Goal: Information Seeking & Learning: Find specific page/section

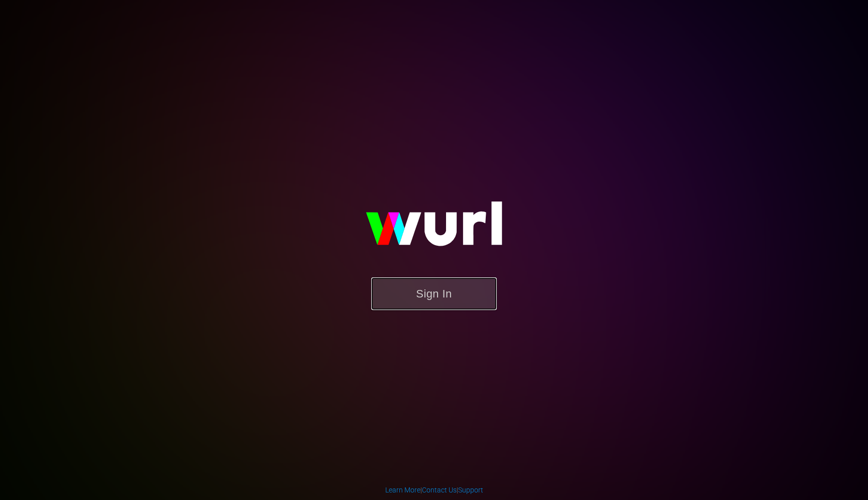
click at [423, 283] on button "Sign In" at bounding box center [434, 293] width 126 height 33
click at [433, 297] on button "Sign In" at bounding box center [434, 293] width 126 height 33
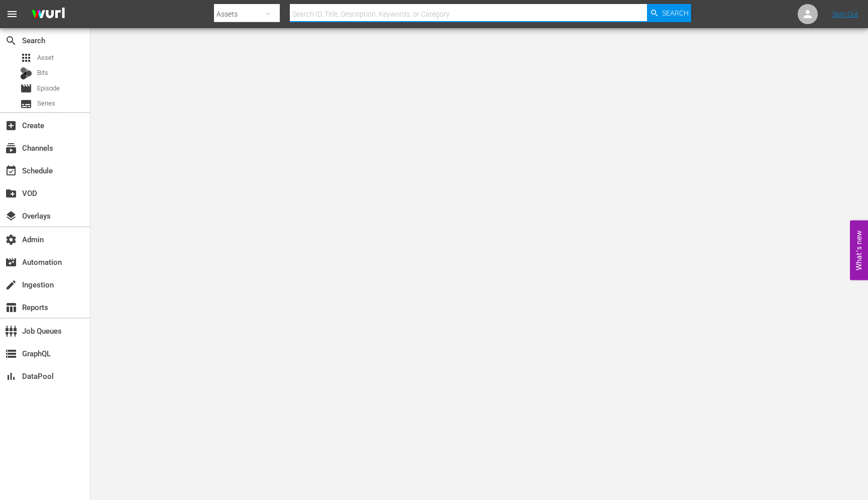
click at [319, 21] on input "text" at bounding box center [468, 14] width 357 height 24
paste input "184353933"
type input "184353933"
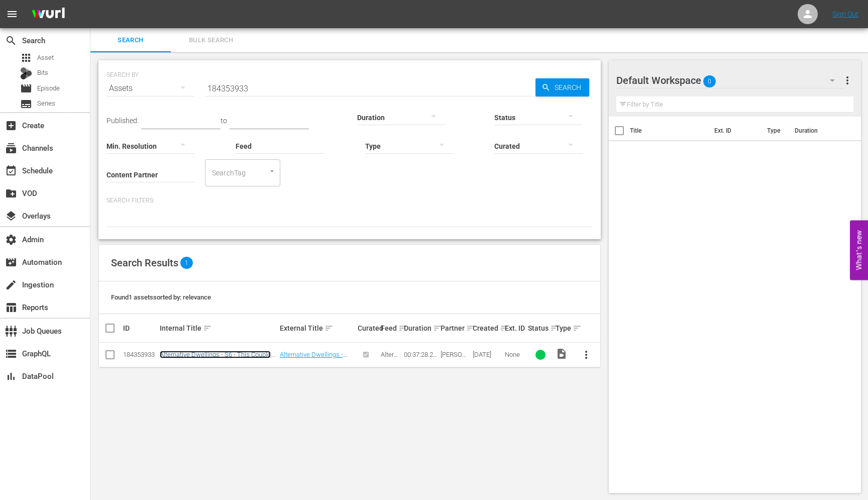
click at [195, 352] on link "Alternative Dwellings - S6 - This Couple DIY Built their Dream Van for Full Tim…" at bounding box center [215, 361] width 111 height 23
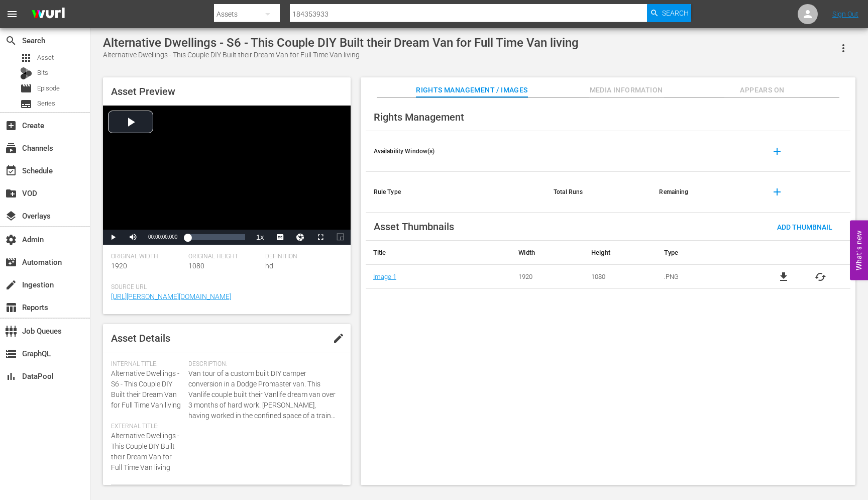
click at [441, 348] on div "Rights Management Availability Window(s) add Rule Type Total Runs Remaining add…" at bounding box center [607, 291] width 495 height 387
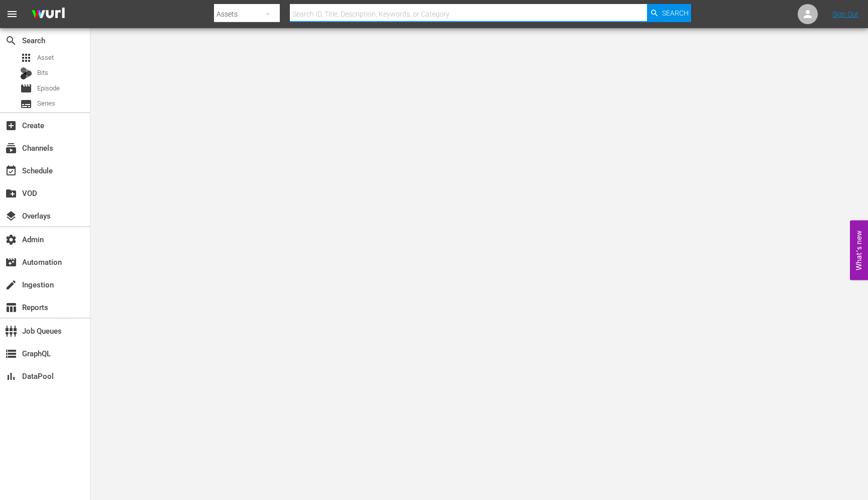
click at [326, 15] on input "text" at bounding box center [468, 14] width 357 height 24
paste input "56790241"
type input "56790241"
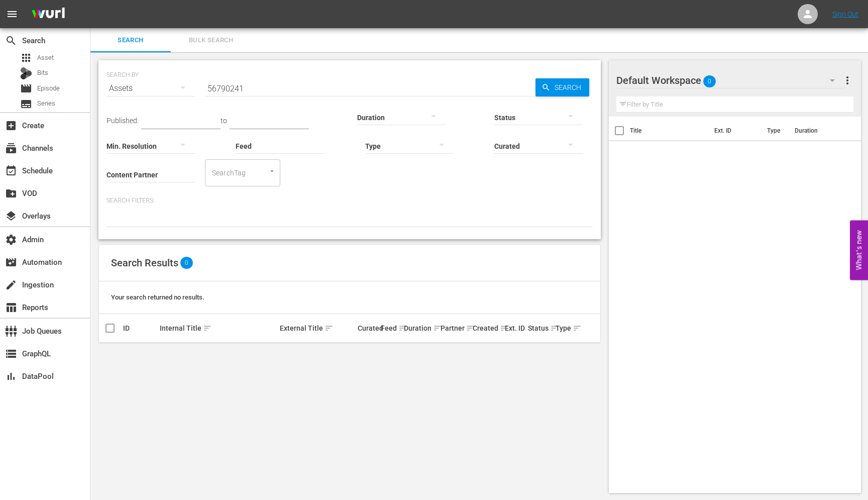
click at [221, 87] on input "56790241" at bounding box center [370, 88] width 330 height 24
click at [256, 91] on input "56790241" at bounding box center [370, 88] width 330 height 24
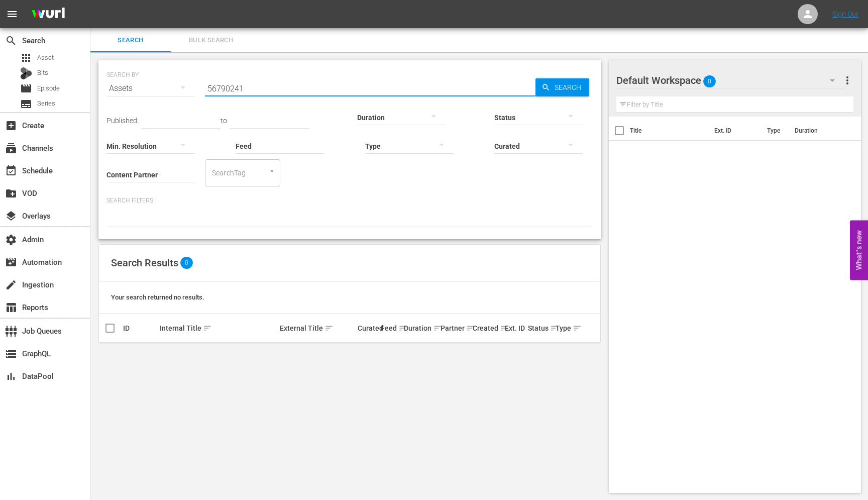
click at [256, 91] on input "56790241" at bounding box center [370, 88] width 330 height 24
paste input "39260188"
type input "39260188"
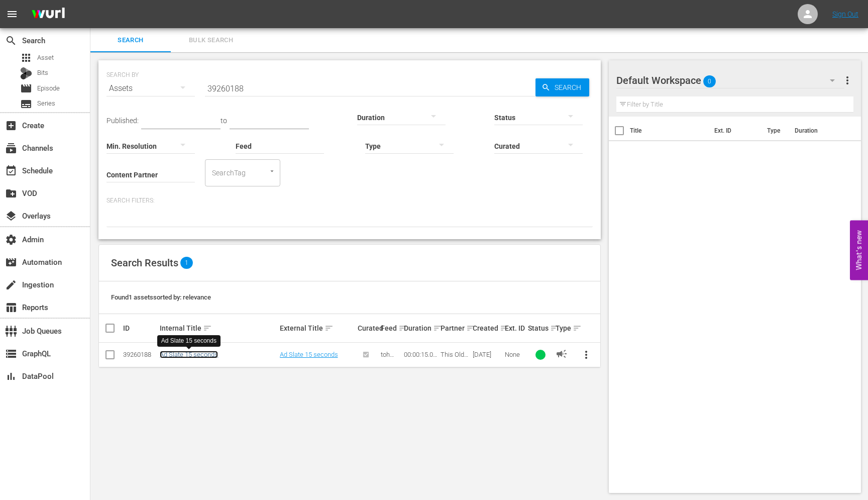
click at [185, 355] on link "Ad Slate 15 seconds" at bounding box center [189, 354] width 58 height 8
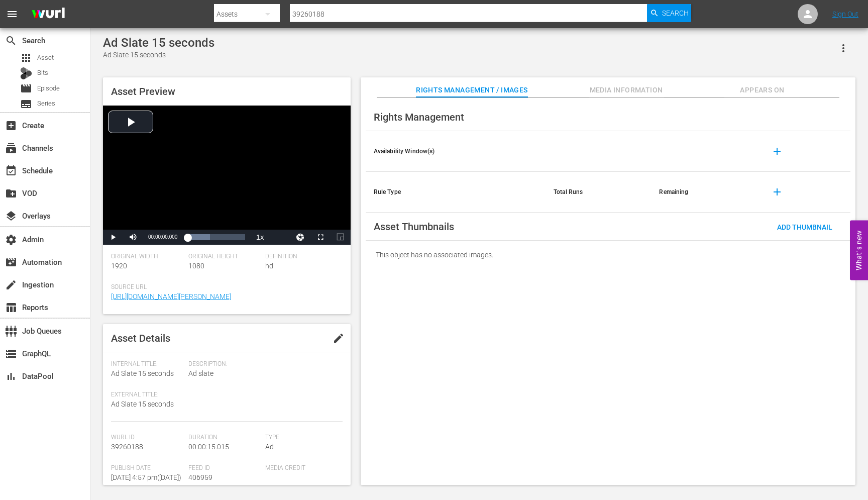
click at [753, 90] on span "Appears On" at bounding box center [761, 90] width 75 height 13
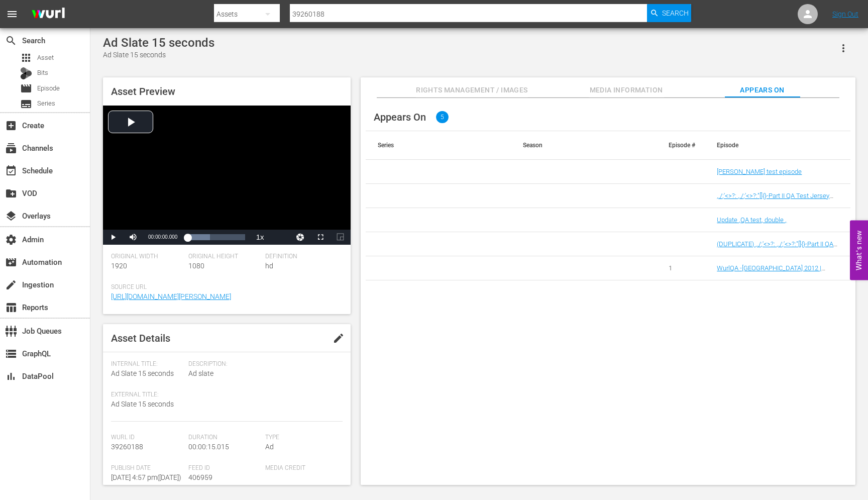
click at [733, 177] on td "dave test episode" at bounding box center [777, 172] width 146 height 24
click at [733, 174] on link "dave test episode" at bounding box center [758, 172] width 85 height 8
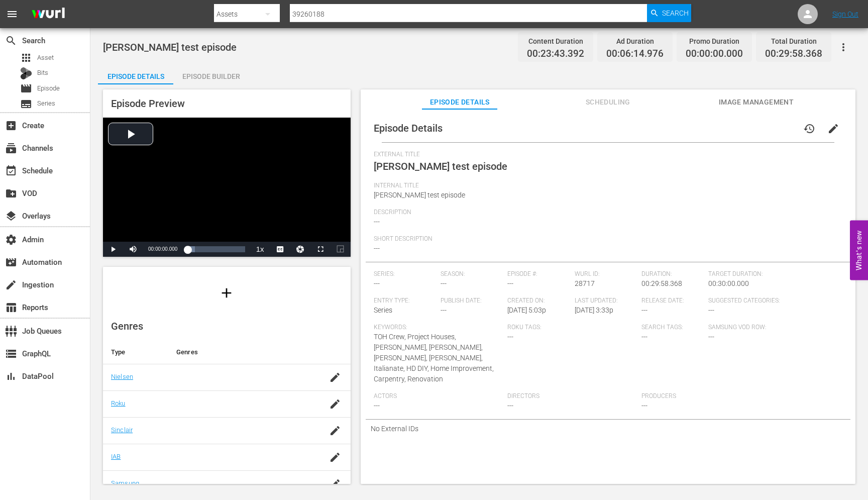
scroll to position [143, 0]
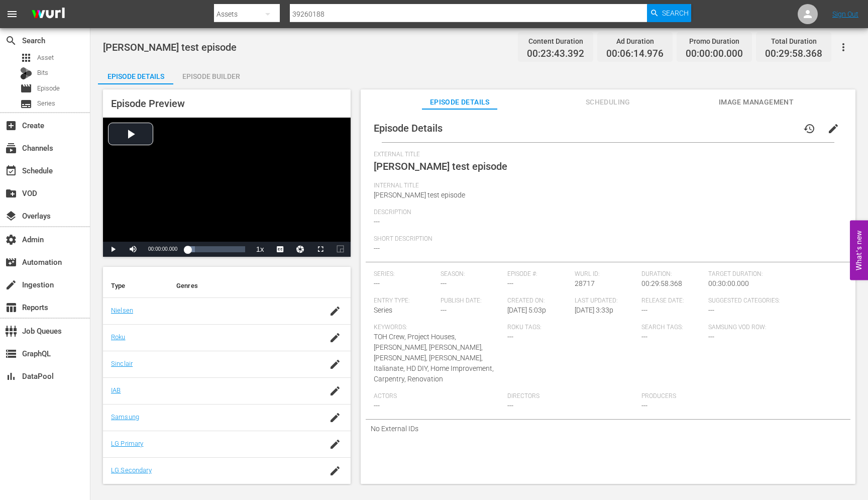
click at [844, 46] on icon "button" at bounding box center [843, 47] width 12 height 12
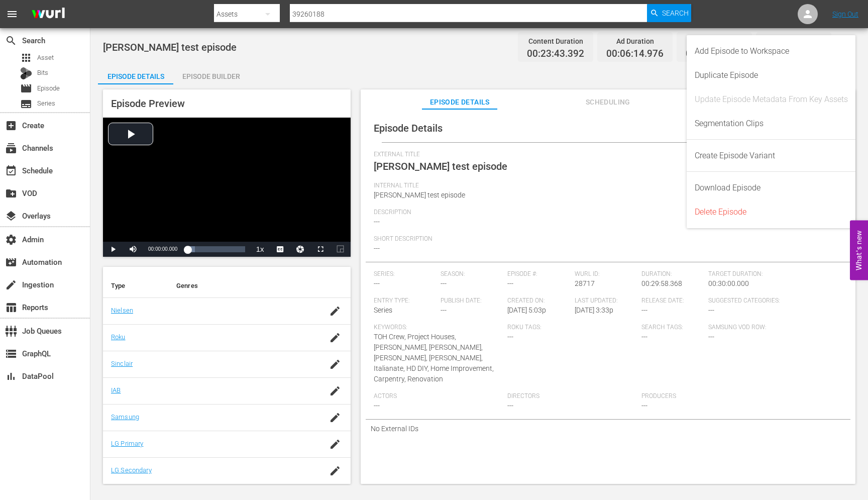
click at [581, 192] on div "Internal Title dave test episode" at bounding box center [608, 195] width 468 height 27
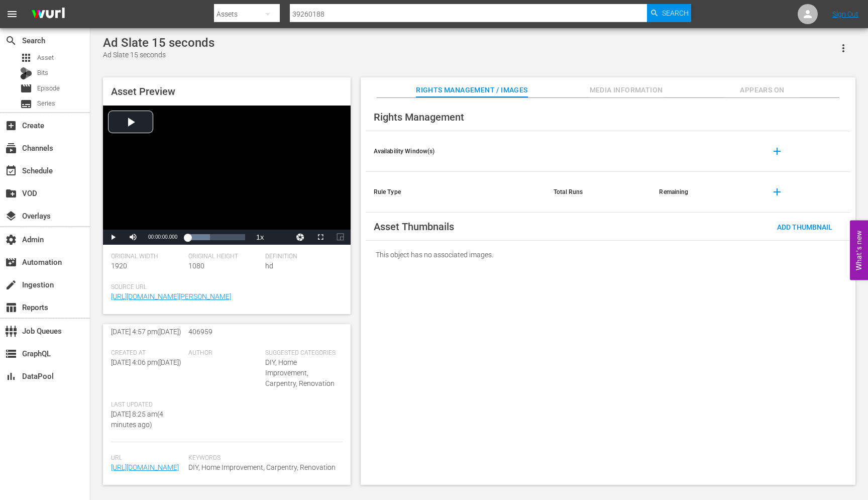
scroll to position [219, 0]
